Goal: Transaction & Acquisition: Book appointment/travel/reservation

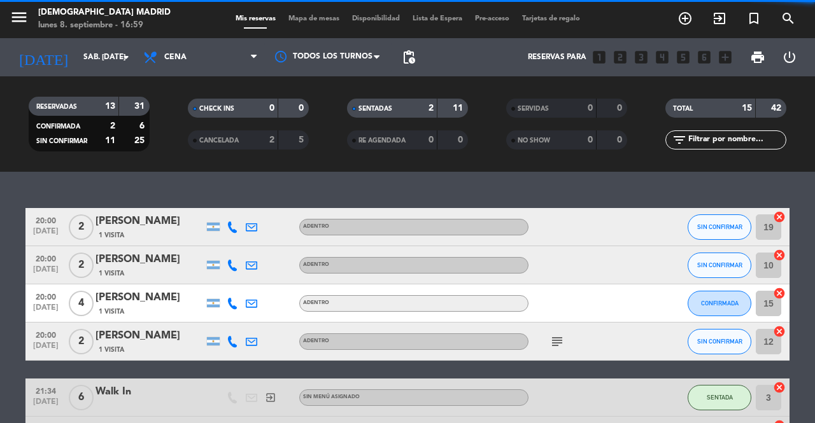
click at [290, 22] on span "Mapa de mesas" at bounding box center [314, 18] width 64 height 7
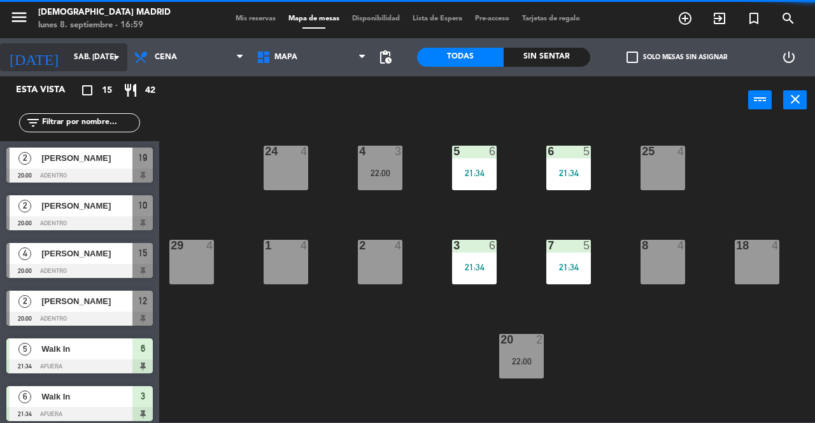
click at [92, 64] on input "sáb. [DATE]" at bounding box center [117, 57] width 101 height 22
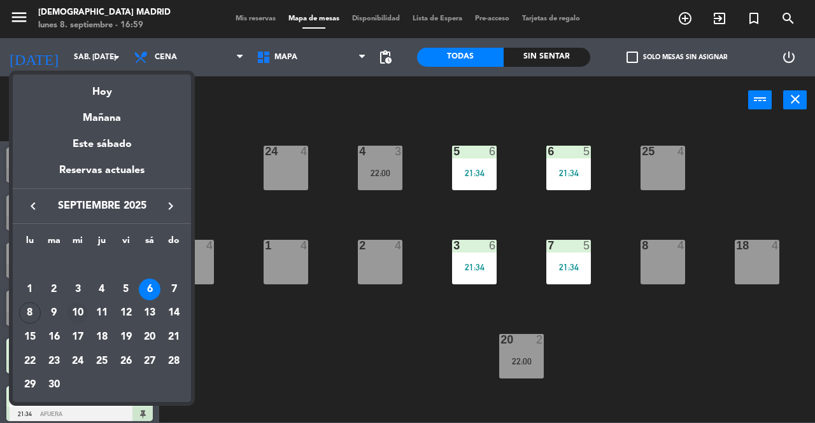
click at [80, 309] on div "10" at bounding box center [78, 313] width 22 height 22
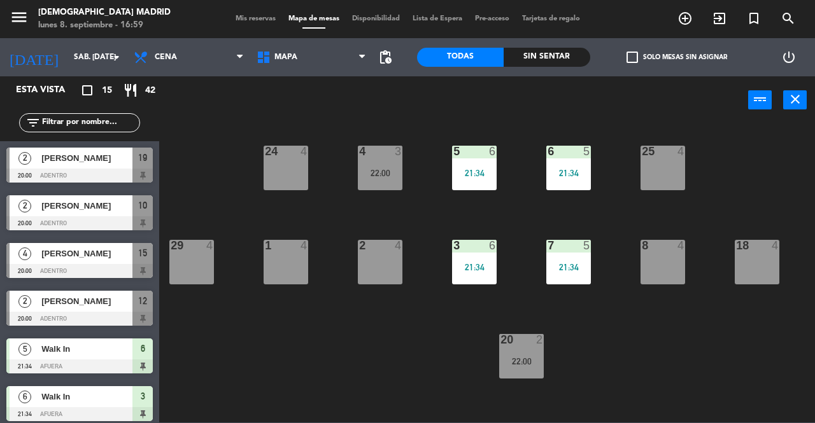
type input "mié. [DATE]"
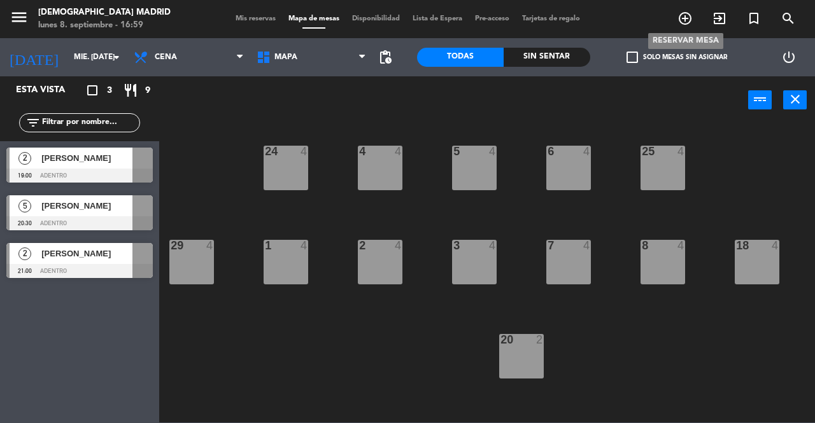
click at [691, 17] on icon "add_circle_outline" at bounding box center [684, 18] width 15 height 15
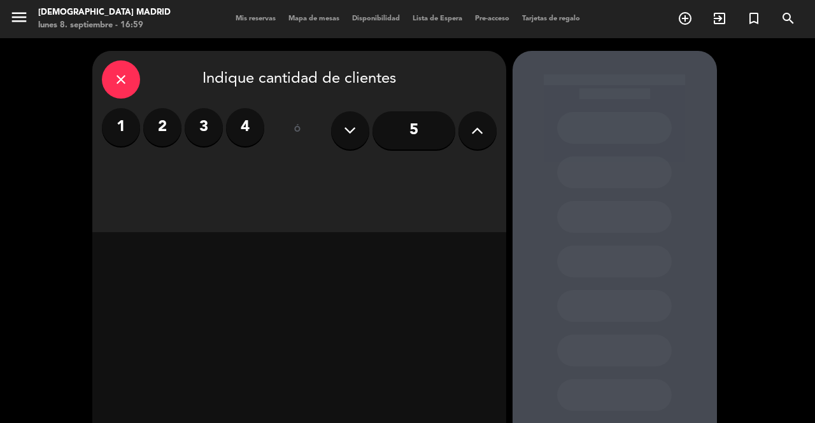
click at [489, 139] on button at bounding box center [477, 130] width 38 height 38
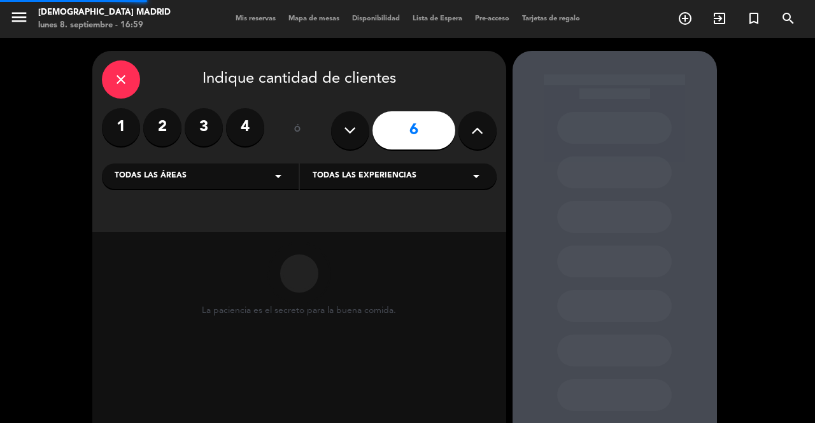
click at [489, 139] on button at bounding box center [477, 130] width 38 height 38
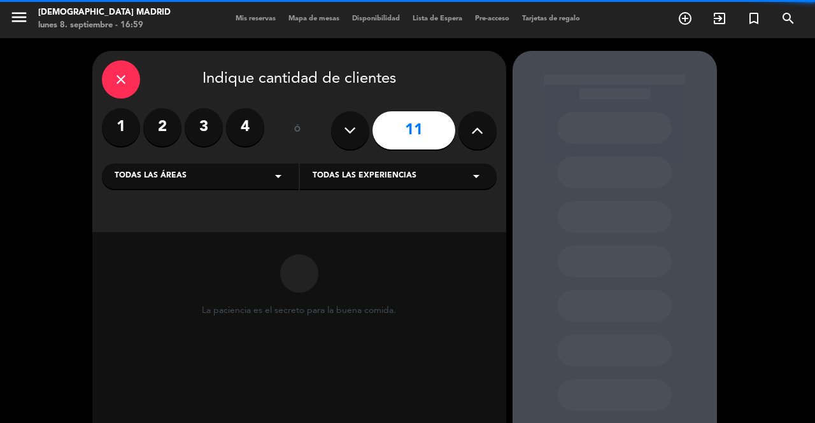
click at [489, 139] on button at bounding box center [477, 130] width 38 height 38
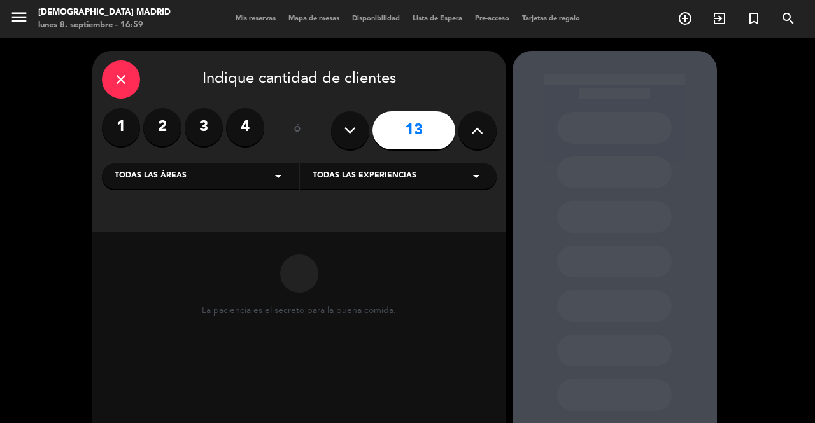
click at [489, 139] on button at bounding box center [477, 130] width 38 height 38
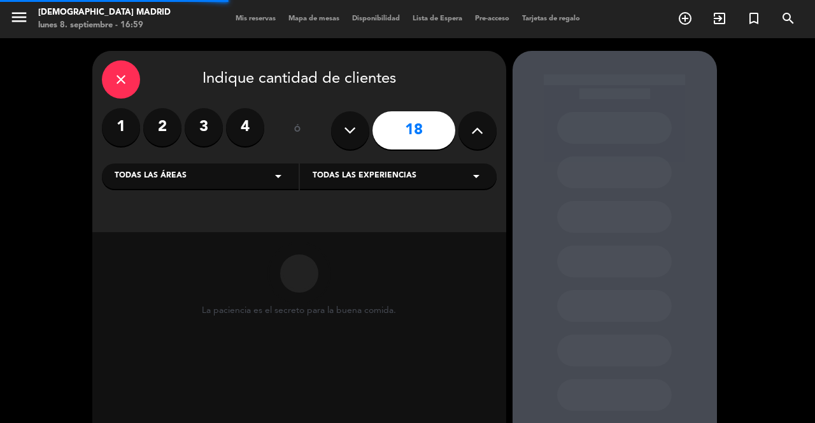
click at [489, 139] on button at bounding box center [477, 130] width 38 height 38
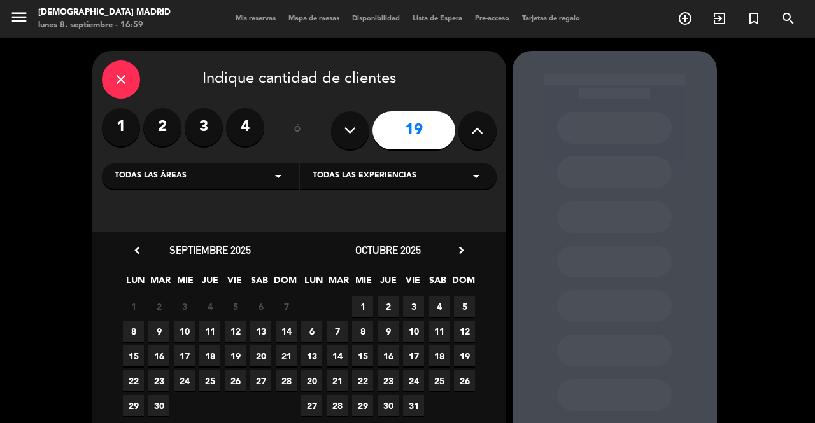
click at [480, 134] on icon at bounding box center [477, 130] width 12 height 19
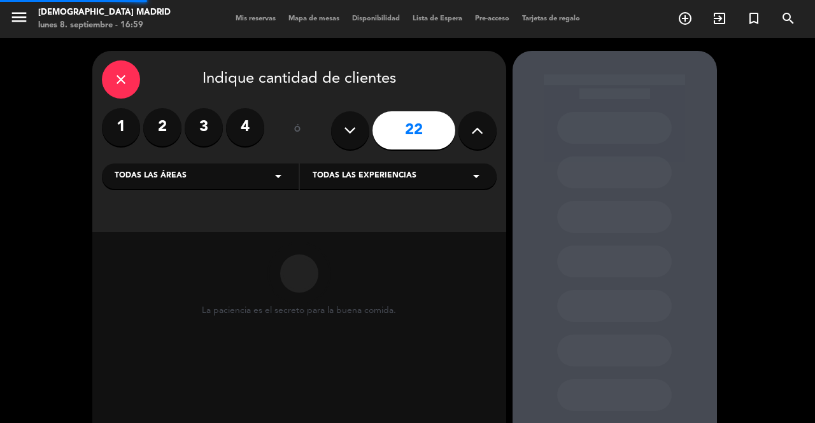
click at [480, 134] on icon at bounding box center [477, 130] width 12 height 19
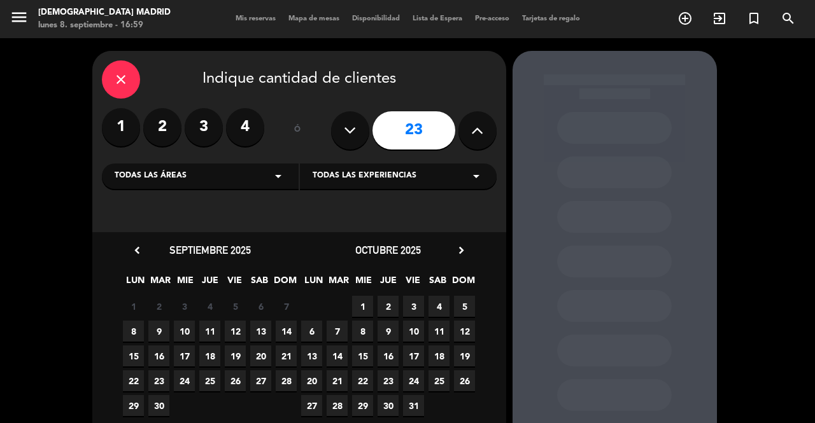
click at [477, 136] on icon at bounding box center [477, 130] width 12 height 19
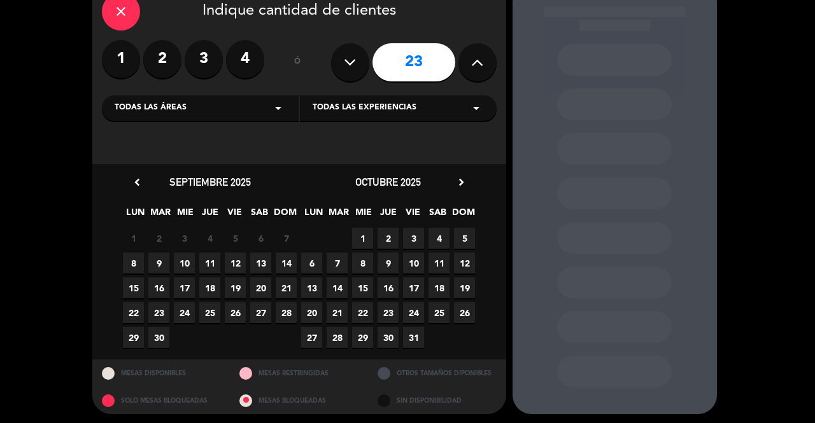
scroll to position [71, 0]
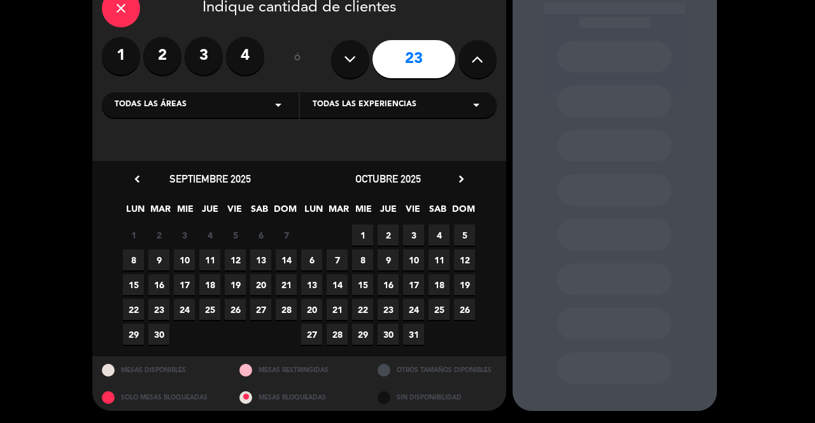
click at [478, 65] on icon at bounding box center [477, 59] width 12 height 19
click at [358, 55] on button at bounding box center [350, 59] width 38 height 38
click at [477, 67] on icon at bounding box center [477, 59] width 12 height 19
type input "23"
click at [186, 263] on span "10" at bounding box center [184, 260] width 21 height 21
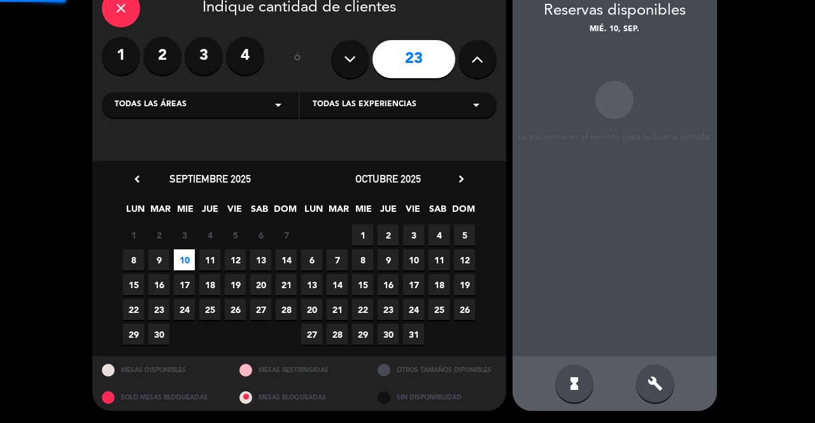
scroll to position [51, 0]
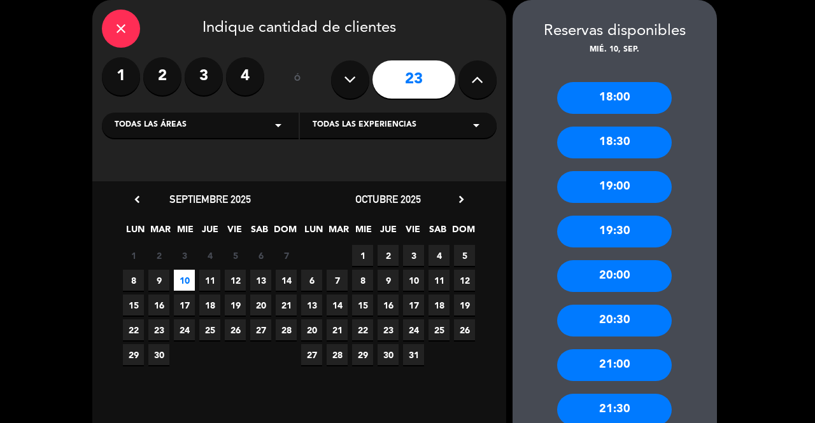
click at [619, 182] on div "19:00" at bounding box center [614, 187] width 115 height 32
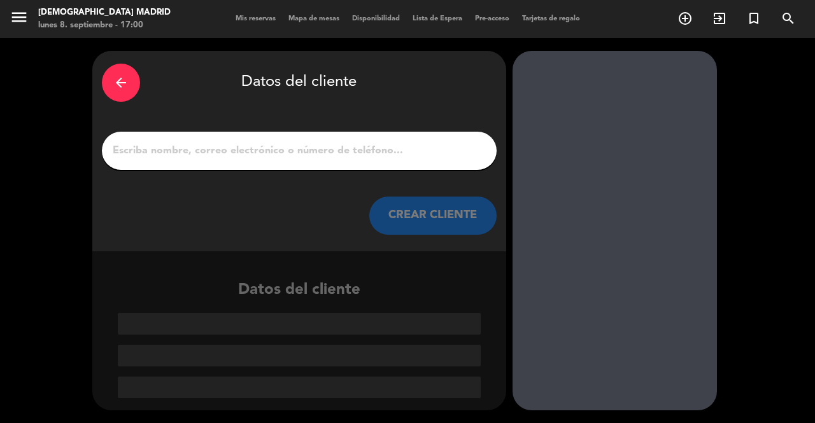
scroll to position [0, 0]
click at [402, 158] on input "1" at bounding box center [299, 151] width 376 height 18
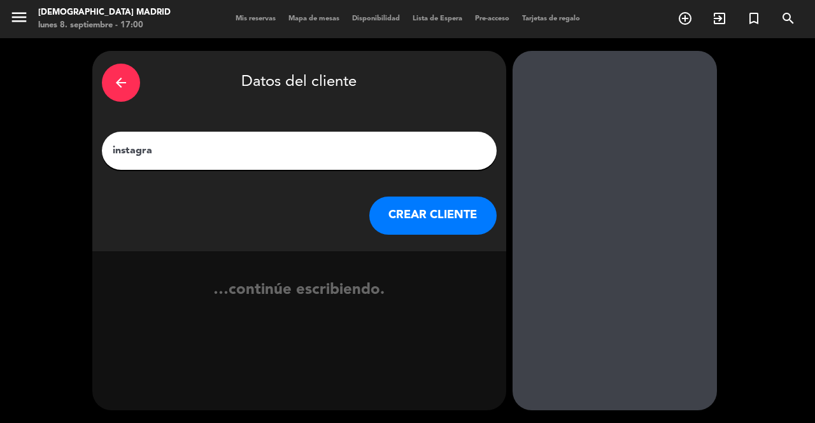
type input "instagram"
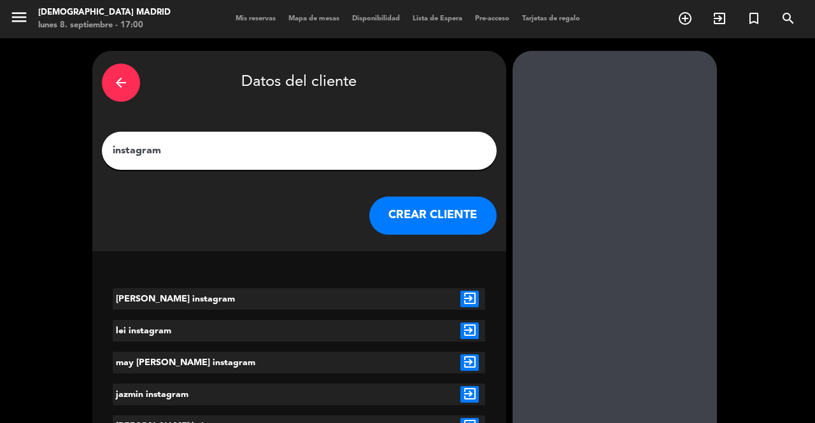
scroll to position [64, 0]
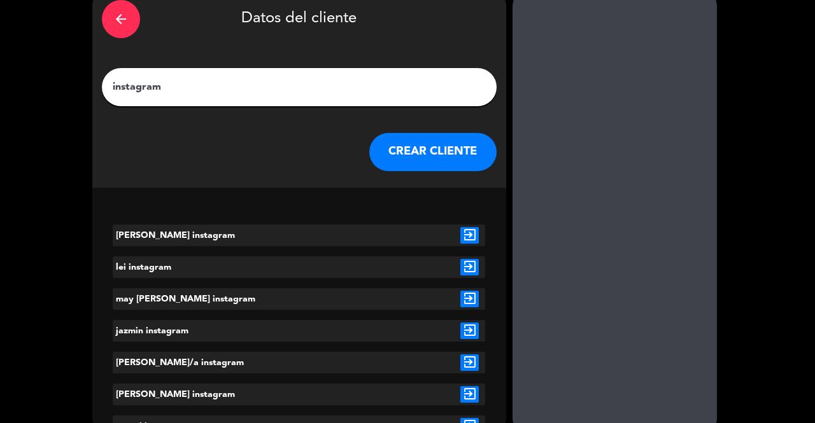
click at [234, 88] on input "instagram" at bounding box center [299, 87] width 376 height 18
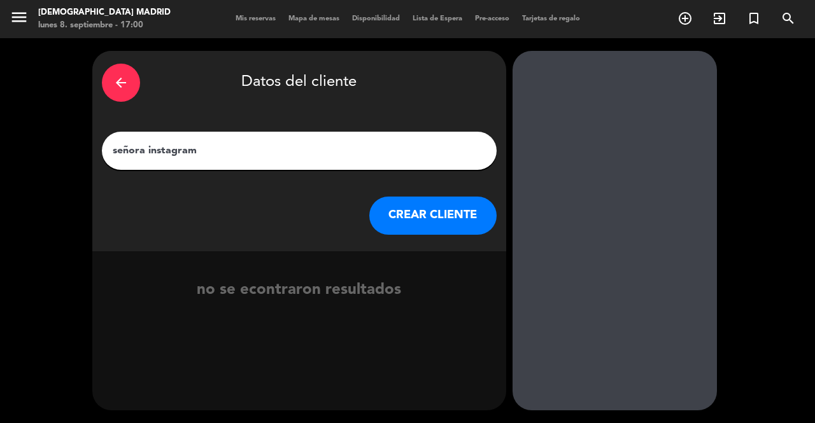
type input "señora instagram"
click at [433, 215] on button "CREAR CLIENTE" at bounding box center [432, 216] width 127 height 38
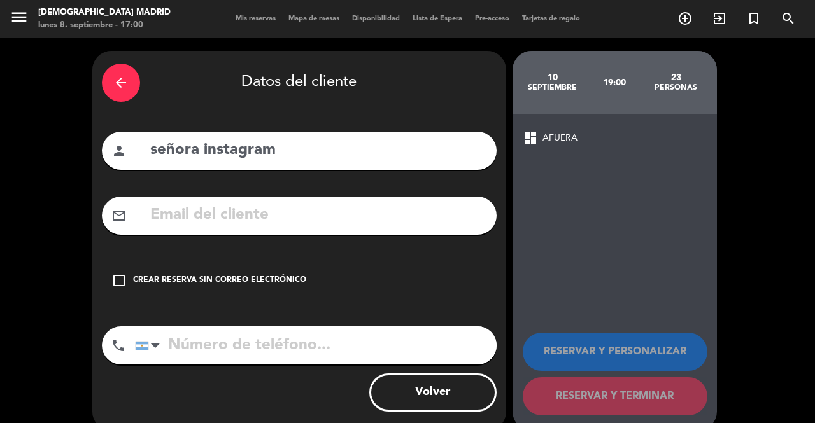
click at [549, 134] on span "AFUERA" at bounding box center [559, 138] width 35 height 15
click at [129, 78] on div "arrow_back" at bounding box center [121, 83] width 38 height 38
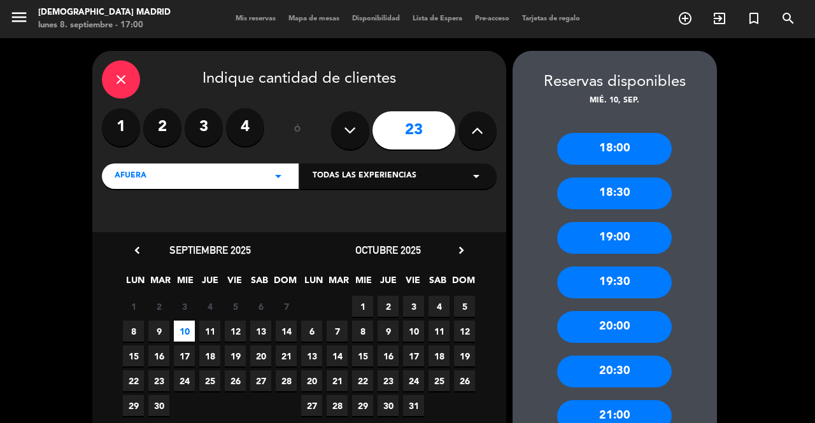
click at [617, 246] on div "19:00" at bounding box center [614, 238] width 115 height 32
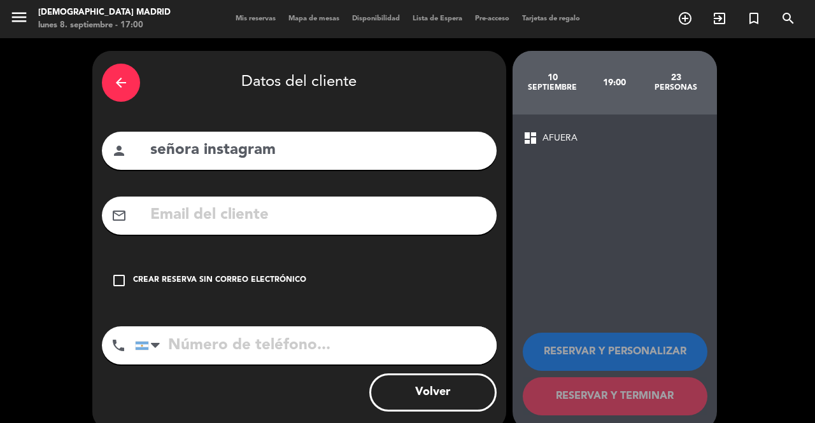
drag, startPoint x: 565, startPoint y: 127, endPoint x: 549, endPoint y: 131, distance: 17.0
click at [561, 128] on div "dashboard AFUERA RESERVAR Y PERSONALIZAR RESERVAR Y TERMINAR" at bounding box center [614, 273] width 204 height 316
click at [526, 142] on span "dashboard" at bounding box center [530, 137] width 15 height 15
click at [123, 77] on icon "arrow_back" at bounding box center [120, 82] width 15 height 15
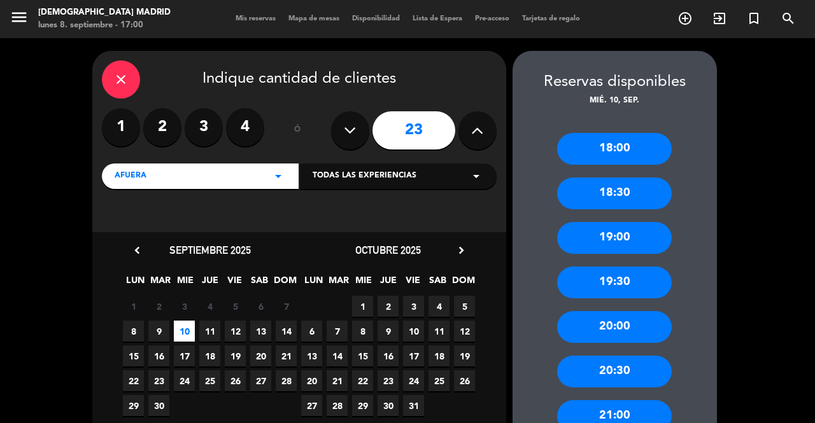
click at [363, 123] on button at bounding box center [350, 130] width 38 height 38
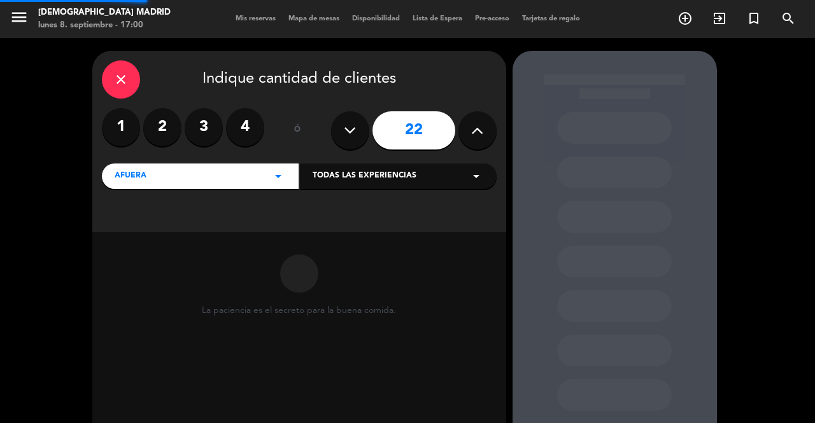
click at [363, 123] on button at bounding box center [350, 130] width 38 height 38
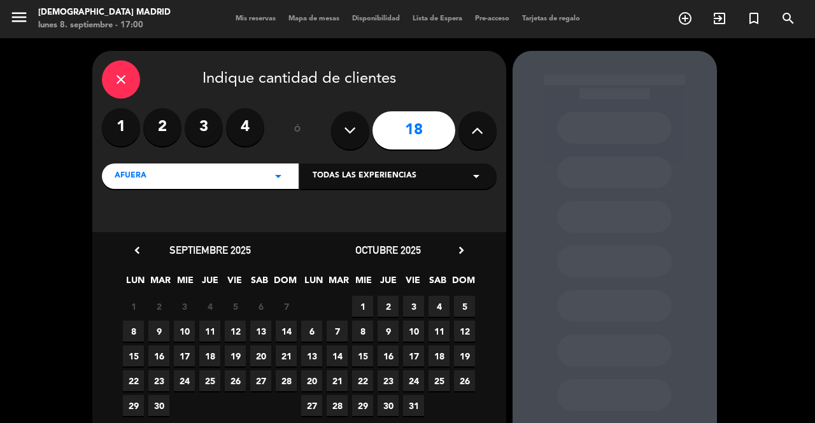
click at [191, 337] on span "10" at bounding box center [184, 331] width 21 height 21
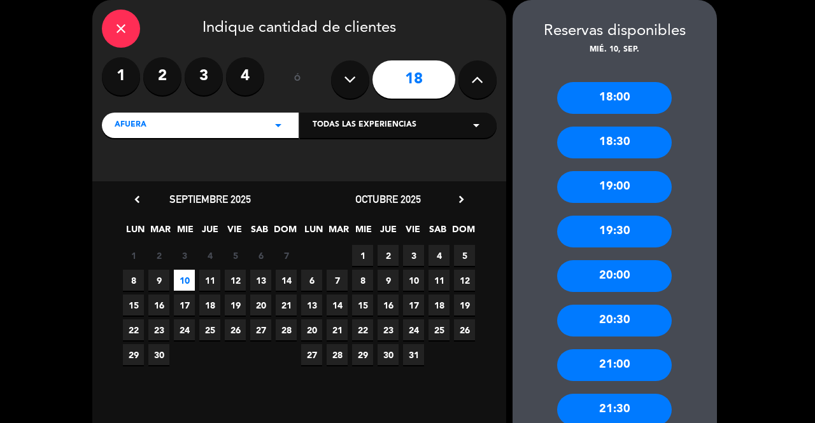
click at [634, 194] on div "19:00" at bounding box center [614, 187] width 115 height 32
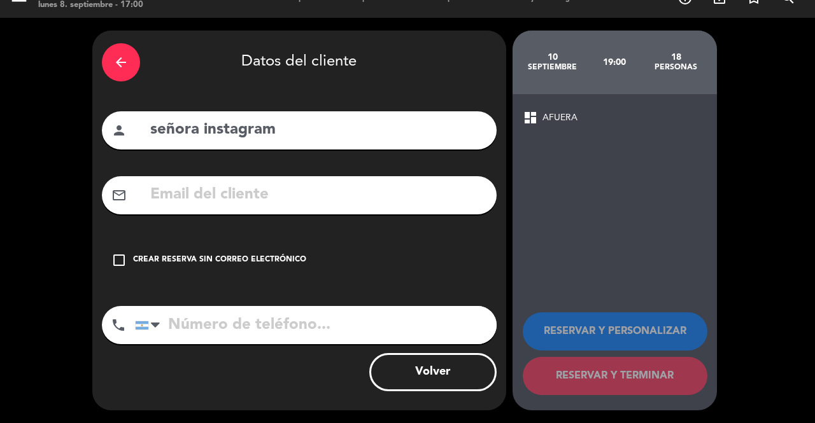
click at [326, 129] on input "señora instagram" at bounding box center [318, 130] width 338 height 26
click at [123, 73] on div "arrow_back" at bounding box center [121, 62] width 38 height 38
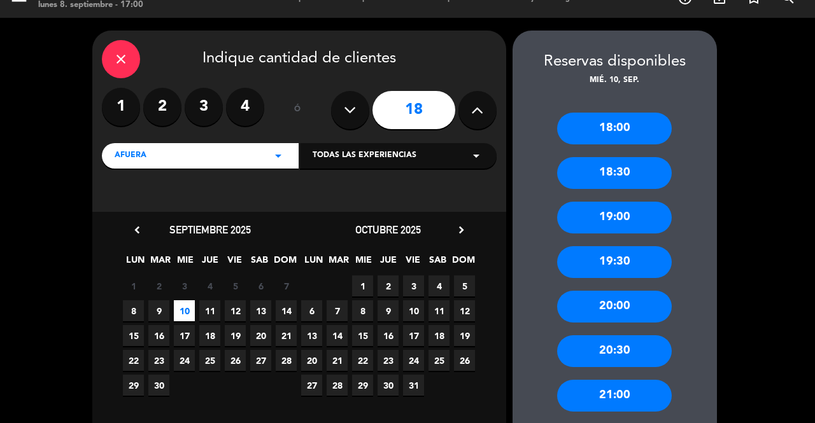
click at [349, 107] on icon at bounding box center [350, 110] width 12 height 19
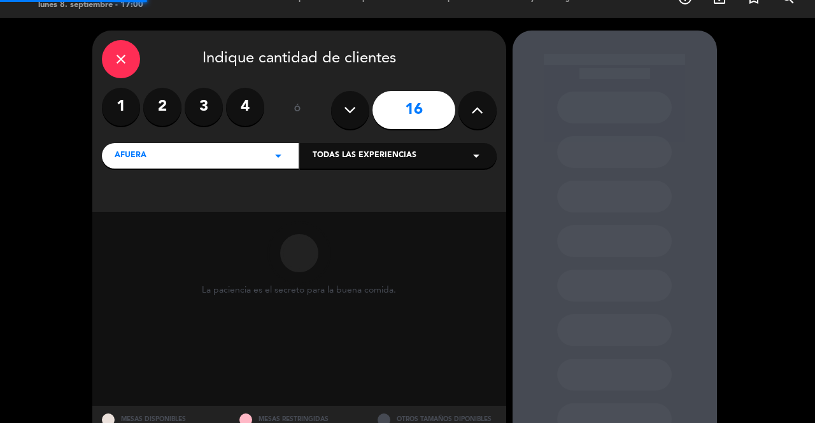
click at [349, 106] on icon at bounding box center [350, 110] width 12 height 19
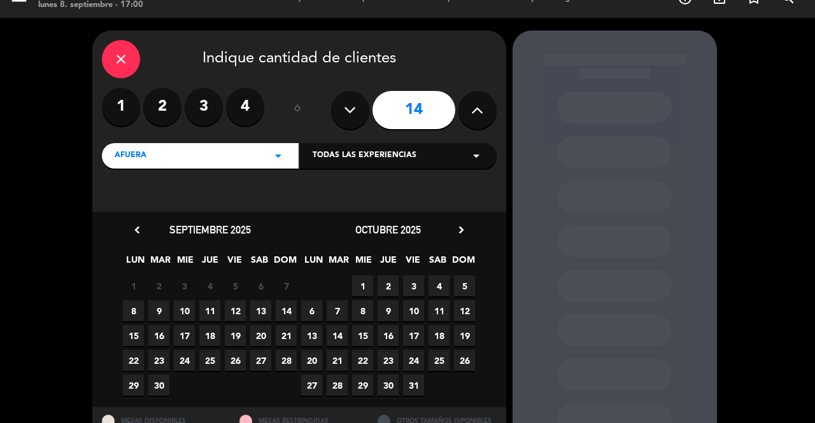
click at [181, 312] on span "10" at bounding box center [184, 310] width 21 height 21
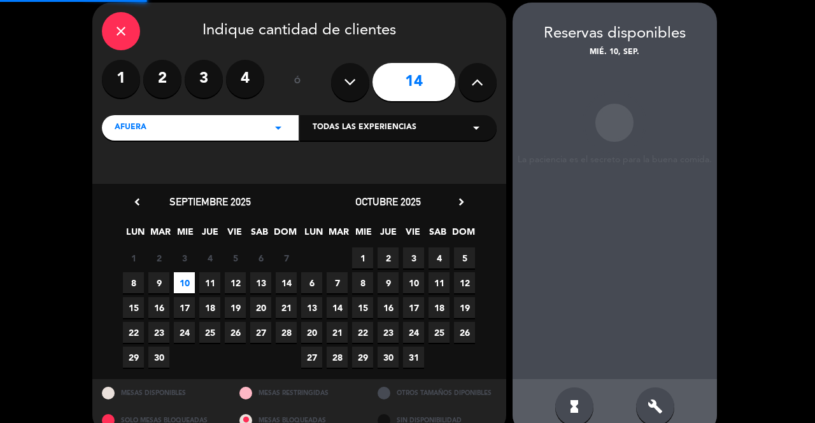
scroll to position [51, 0]
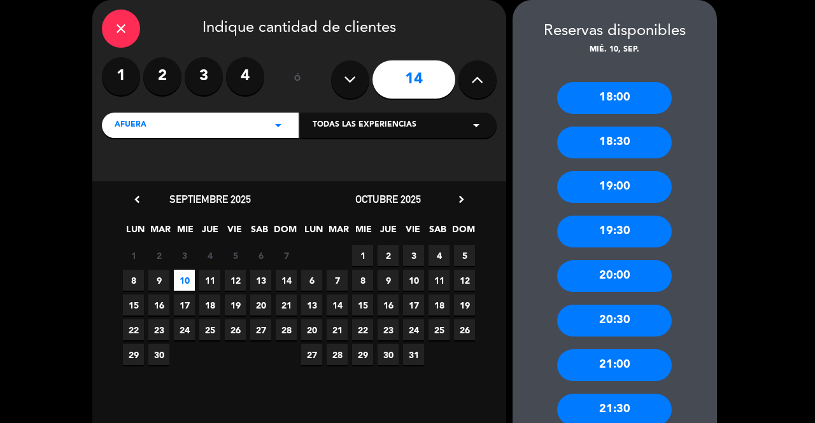
click at [633, 199] on div "19:00" at bounding box center [614, 187] width 115 height 32
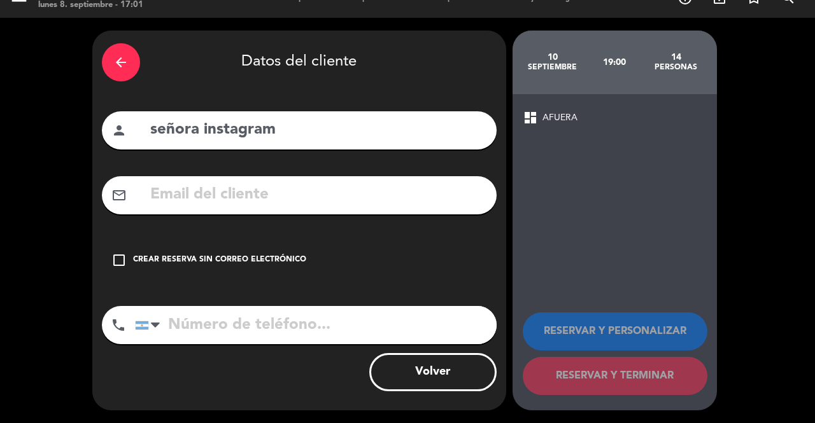
click at [117, 64] on icon "arrow_back" at bounding box center [120, 62] width 15 height 15
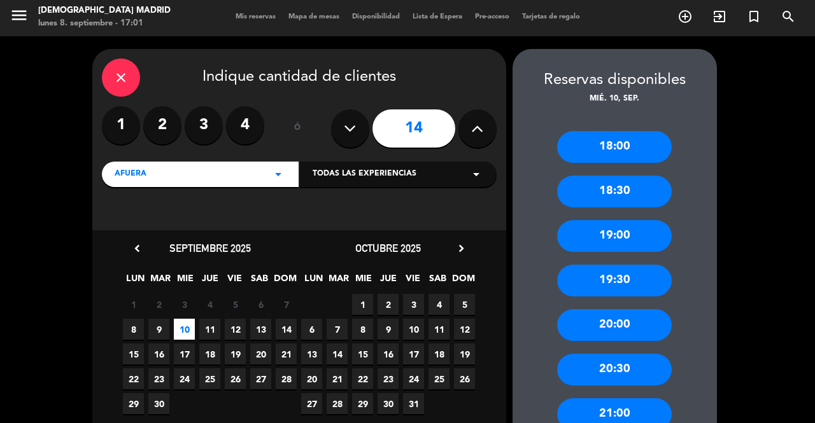
scroll to position [0, 0]
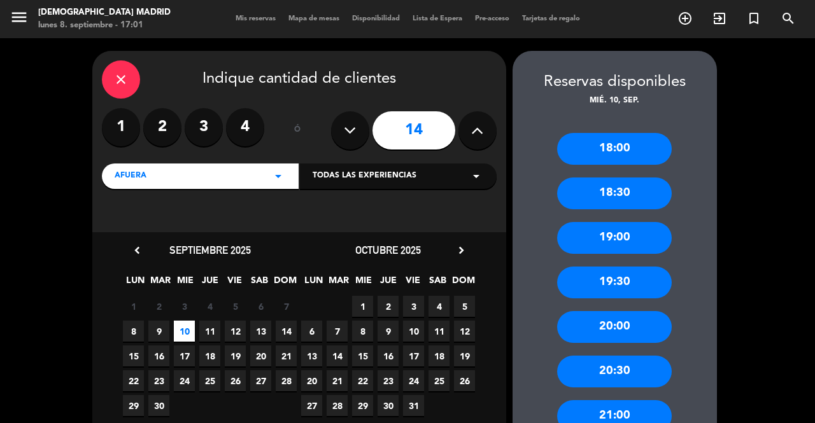
click at [281, 172] on icon "arrow_drop_down" at bounding box center [278, 176] width 15 height 15
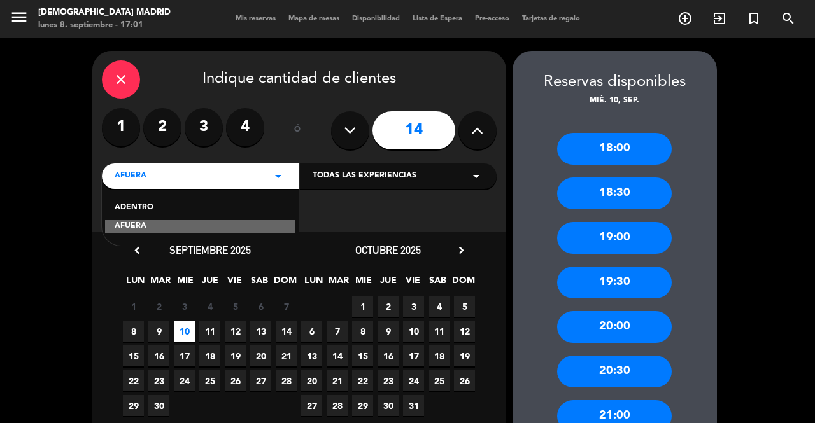
click at [215, 213] on div "ADENTRO" at bounding box center [200, 208] width 171 height 13
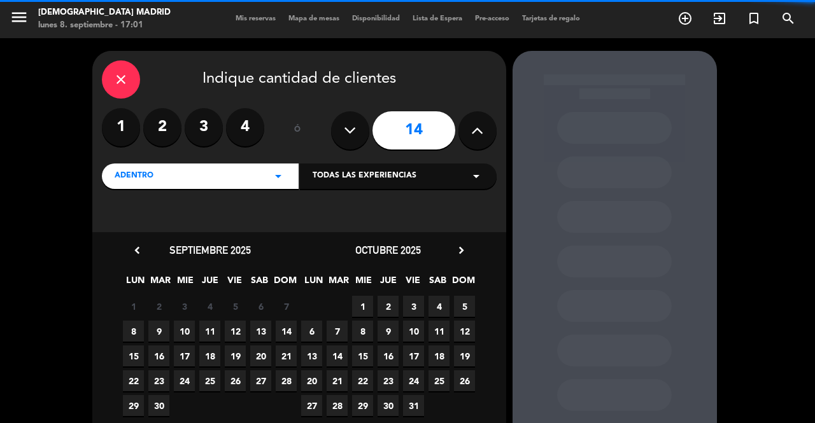
click at [482, 138] on icon at bounding box center [477, 130] width 12 height 19
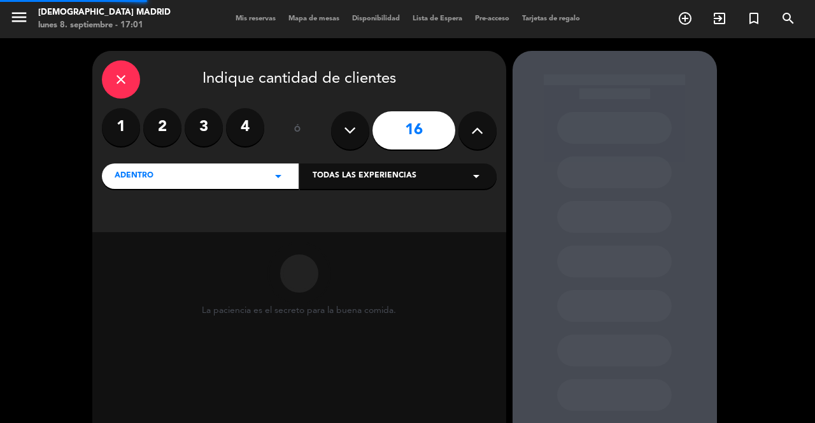
click at [482, 138] on icon at bounding box center [477, 130] width 12 height 19
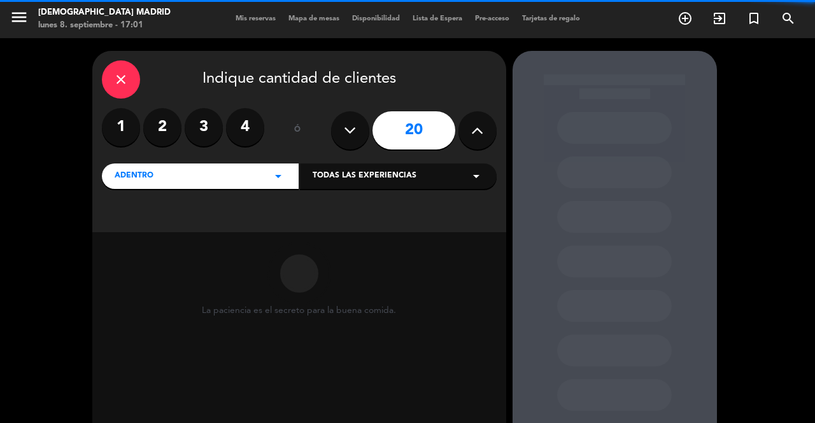
click at [482, 138] on icon at bounding box center [477, 130] width 12 height 19
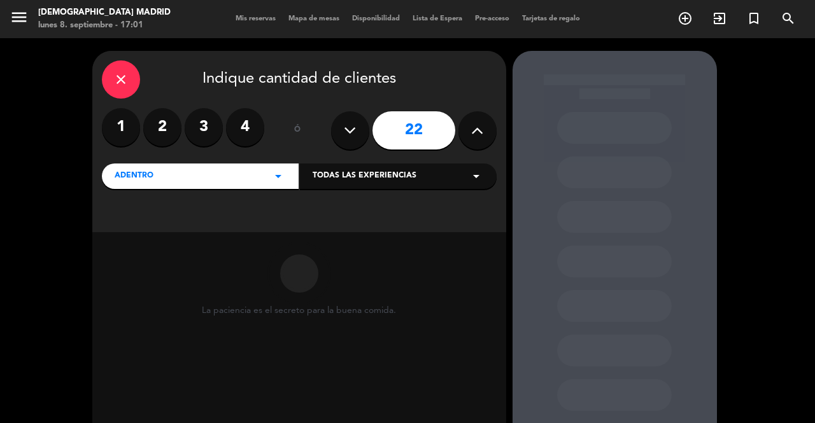
click at [482, 138] on icon at bounding box center [477, 130] width 12 height 19
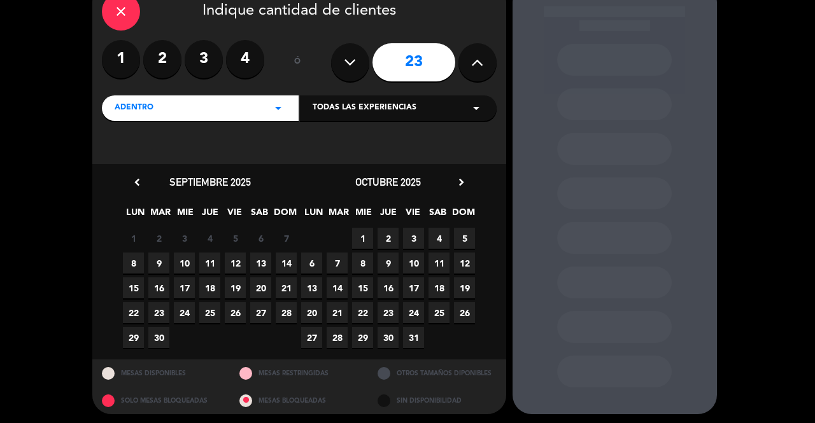
scroll to position [71, 0]
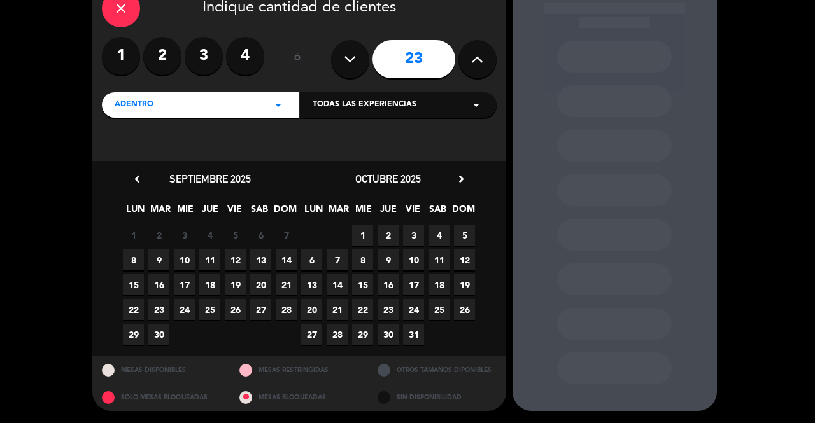
click at [178, 255] on span "10" at bounding box center [184, 260] width 21 height 21
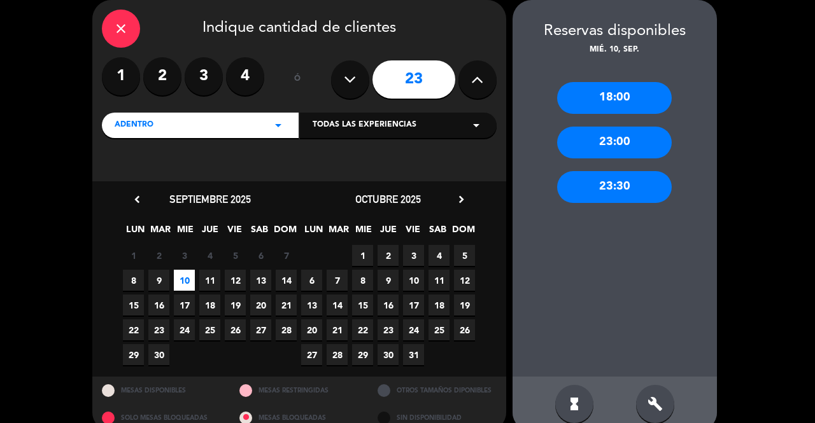
click at [351, 87] on icon at bounding box center [350, 79] width 12 height 19
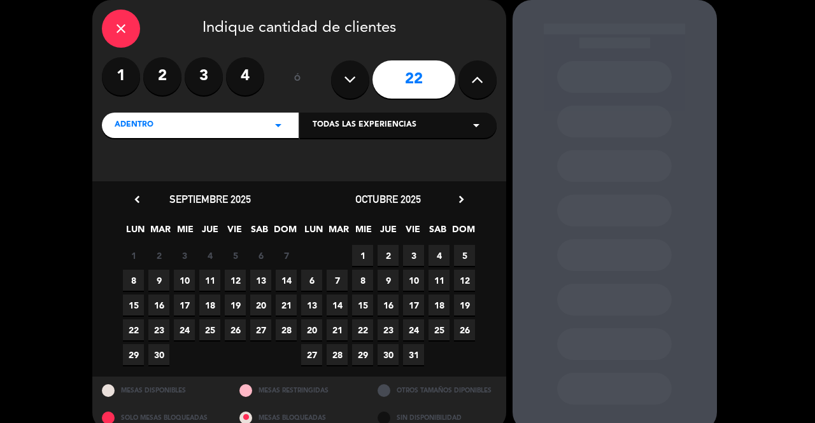
click at [341, 85] on button at bounding box center [350, 79] width 38 height 38
click at [174, 281] on span "10" at bounding box center [184, 280] width 21 height 21
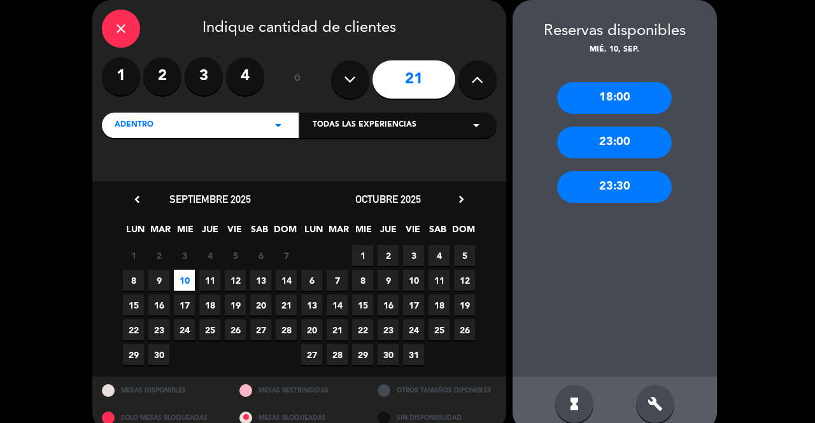
click at [349, 82] on icon at bounding box center [350, 79] width 12 height 19
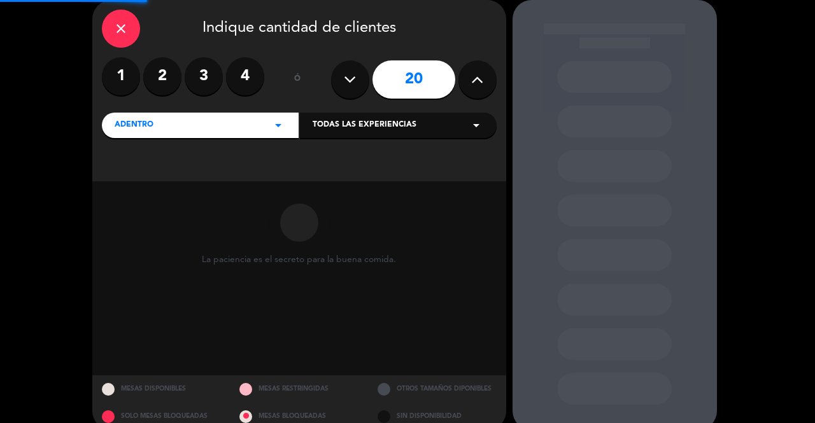
click at [349, 82] on icon at bounding box center [350, 79] width 12 height 19
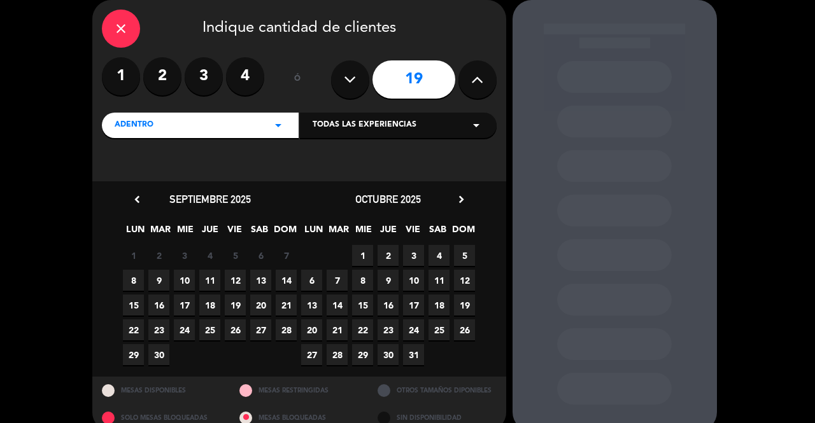
click at [183, 278] on span "10" at bounding box center [184, 280] width 21 height 21
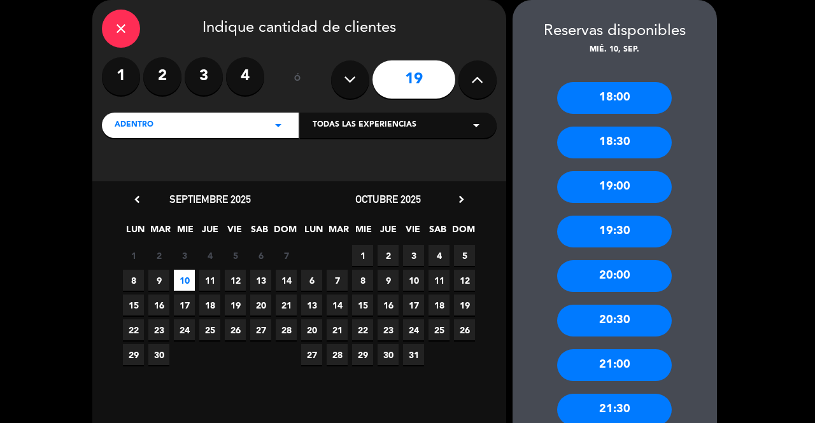
click at [591, 181] on div "19:00" at bounding box center [614, 187] width 115 height 32
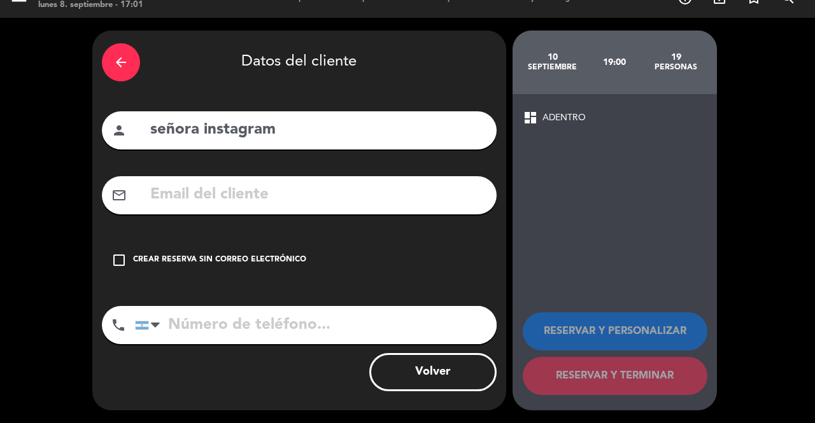
scroll to position [20, 0]
click at [117, 71] on div "arrow_back" at bounding box center [121, 62] width 38 height 38
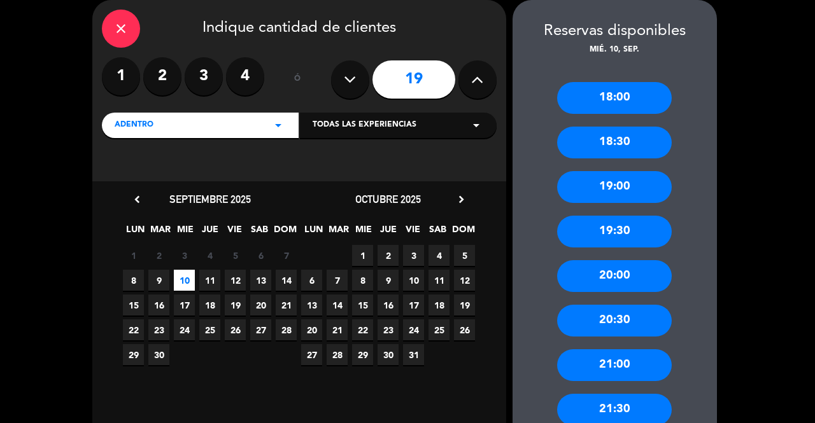
click at [335, 81] on button at bounding box center [350, 79] width 38 height 38
type input "18"
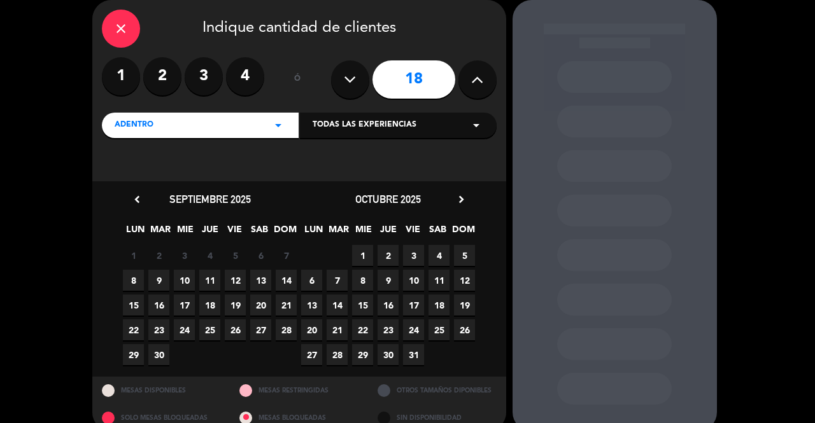
click at [177, 281] on span "10" at bounding box center [184, 280] width 21 height 21
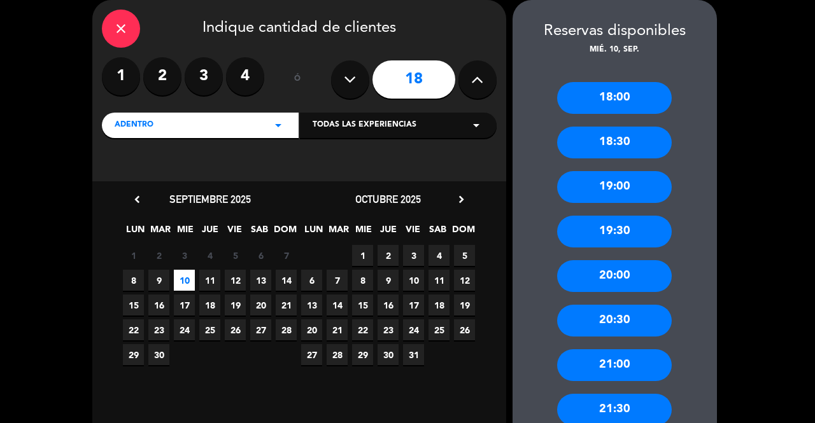
click at [647, 194] on div "19:00" at bounding box center [614, 187] width 115 height 32
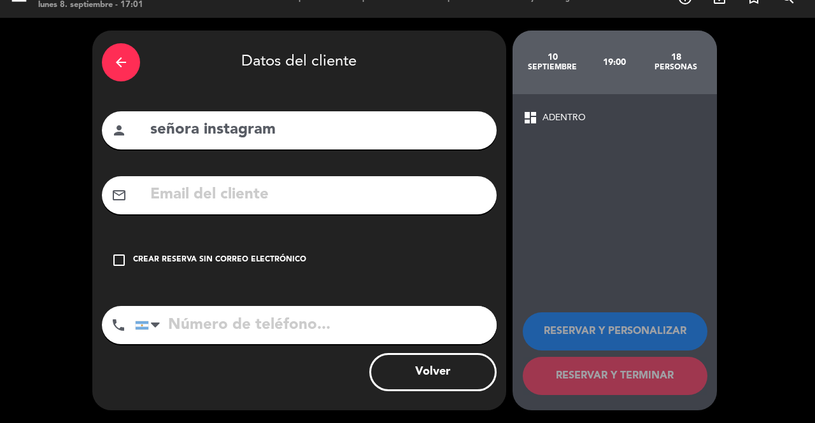
scroll to position [20, 0]
click at [120, 265] on icon "check_box_outline_blank" at bounding box center [118, 260] width 15 height 15
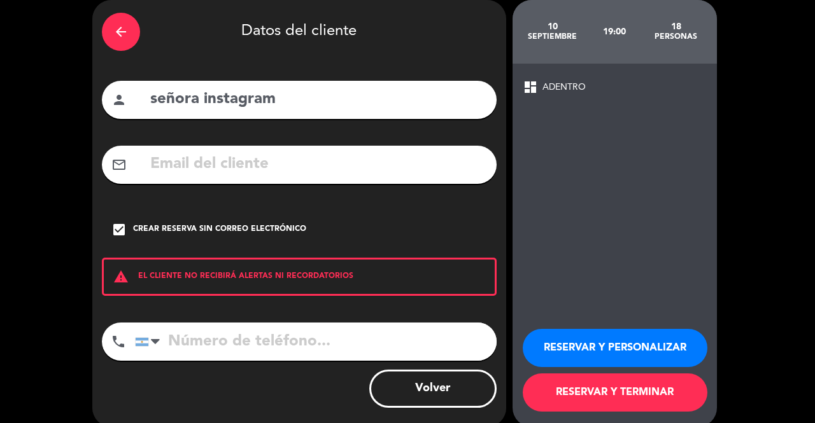
click at [648, 391] on button "RESERVAR Y TERMINAR" at bounding box center [615, 393] width 185 height 38
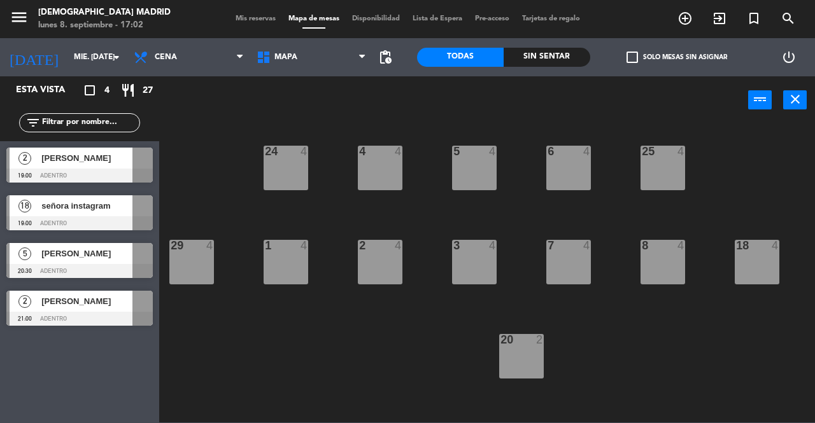
click at [87, 247] on span "[PERSON_NAME]" at bounding box center [86, 253] width 91 height 13
